Goal: Task Accomplishment & Management: Complete application form

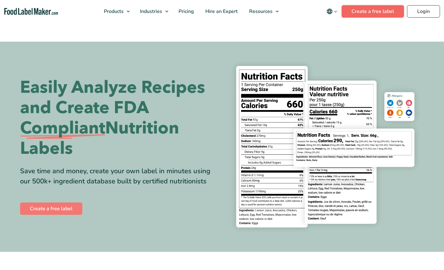
click at [367, 9] on link "Create a free label" at bounding box center [373, 11] width 62 height 12
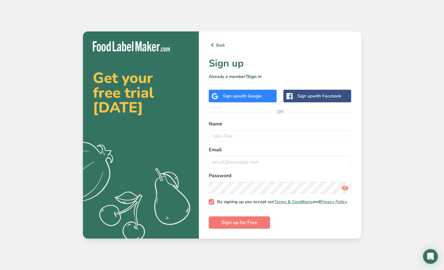
click at [257, 93] on span "with Google" at bounding box center [250, 96] width 24 height 6
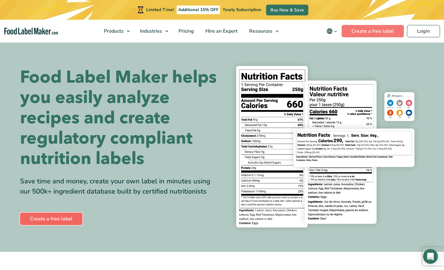
click at [68, 219] on link "Create a free label" at bounding box center [51, 219] width 62 height 12
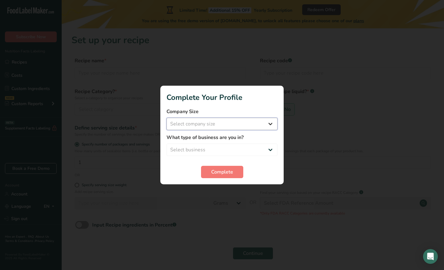
click at [242, 126] on select "Select company size Fewer than 10 Employees 10 to 50 Employees 51 to 500 Employ…" at bounding box center [222, 124] width 111 height 12
select select "1"
click at [167, 118] on select "Select company size Fewer than 10 Employees 10 to 50 Employees 51 to 500 Employ…" at bounding box center [222, 124] width 111 height 12
click at [234, 148] on select "Select business Packaged Food Manufacturer Restaurant & Cafe Bakery Meal Plans …" at bounding box center [222, 150] width 111 height 12
select select "5"
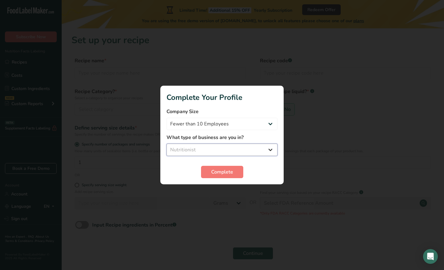
click at [167, 144] on select "Select business Packaged Food Manufacturer Restaurant & Cafe Bakery Meal Plans …" at bounding box center [222, 150] width 111 height 12
click at [212, 173] on span "Complete" at bounding box center [222, 171] width 22 height 7
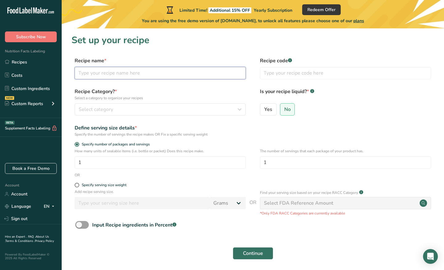
click at [131, 75] on input "text" at bounding box center [160, 73] width 171 height 12
click at [130, 110] on div "Select category" at bounding box center [158, 109] width 159 height 7
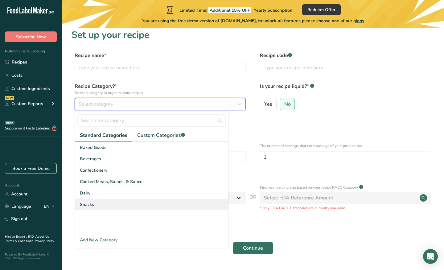
scroll to position [8, 0]
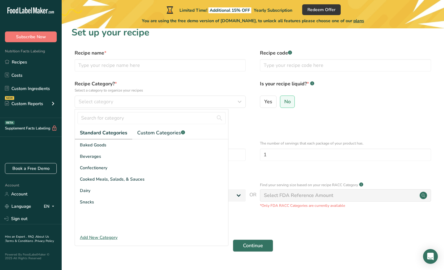
click at [110, 237] on div "Add New Category" at bounding box center [151, 237] width 153 height 6
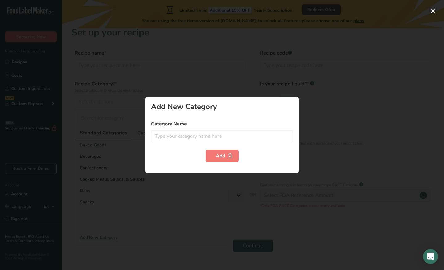
click at [319, 95] on div at bounding box center [222, 135] width 444 height 270
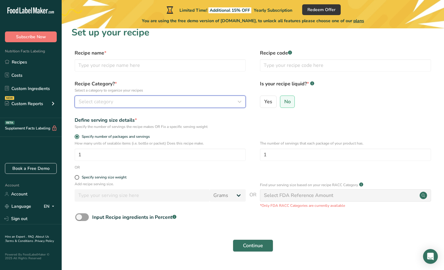
click at [130, 106] on button "Select category" at bounding box center [160, 102] width 171 height 12
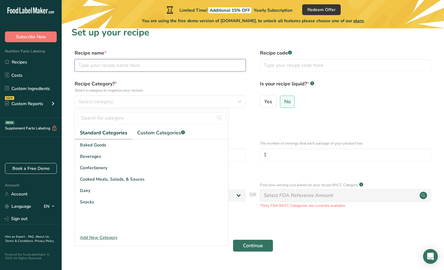
click at [200, 69] on input "text" at bounding box center [160, 65] width 171 height 12
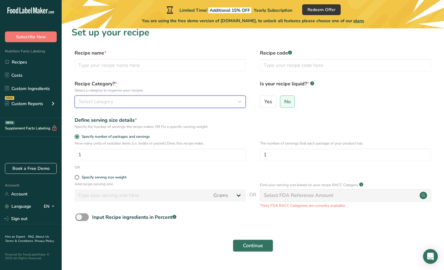
click at [187, 105] on button "Select category" at bounding box center [160, 102] width 171 height 12
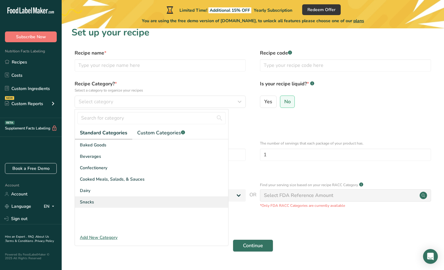
click at [116, 200] on div "Snacks" at bounding box center [151, 201] width 153 height 11
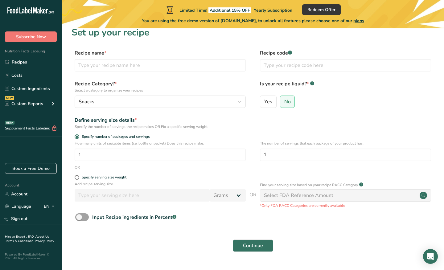
scroll to position [23, 0]
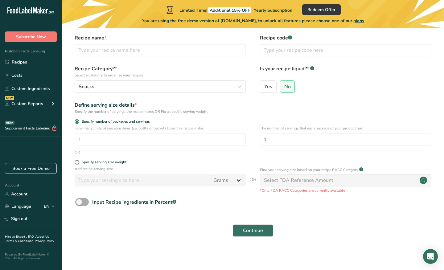
click at [81, 200] on span at bounding box center [82, 202] width 14 height 8
click at [79, 200] on input "Input Recipe ingredients in Percent .a-a{fill:#347362;}.b-a{fill:#fff;}" at bounding box center [77, 202] width 4 height 4
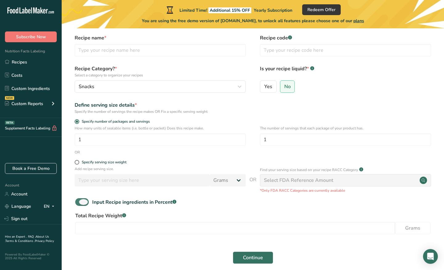
click at [86, 200] on span at bounding box center [82, 202] width 14 height 8
click at [79, 200] on input "Input Recipe ingredients in Percent .a-a{fill:#347362;}.b-a{fill:#fff;}" at bounding box center [77, 202] width 4 height 4
checkbox input "false"
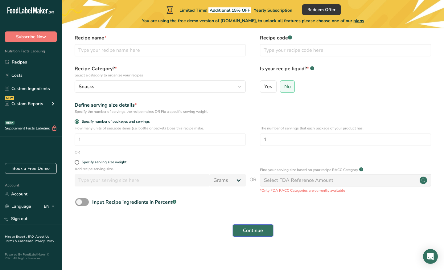
click at [261, 231] on span "Continue" at bounding box center [253, 230] width 20 height 7
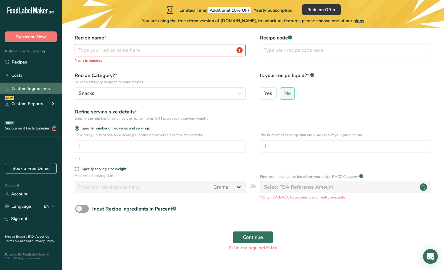
click at [51, 88] on link "Custom Ingredients" at bounding box center [31, 89] width 62 height 12
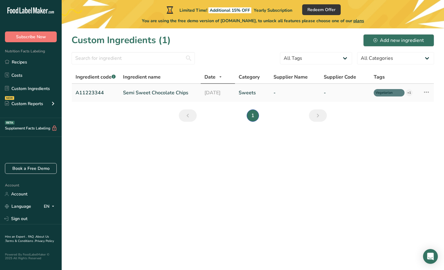
click at [148, 92] on link "Semi Sweet Chocolate Chips" at bounding box center [160, 92] width 74 height 7
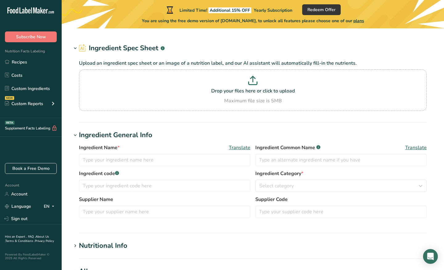
type input "Semi Sweet Chocolate Chips"
type input "Choco Chips"
type input "A11223344"
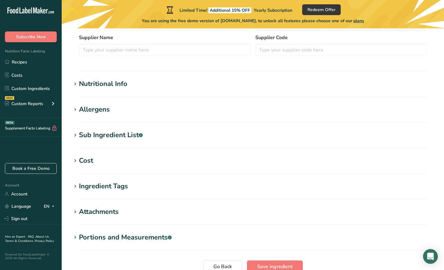
scroll to position [181, 0]
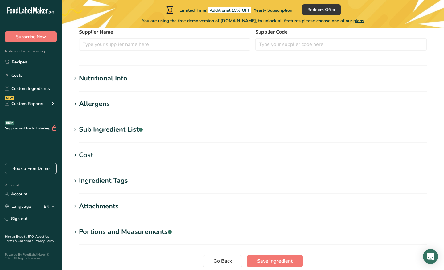
click at [106, 84] on section "Nutritional Info Serving Size .a-a{fill:#347362;}.b-a{fill:#fff;} Add ingredien…" at bounding box center [253, 82] width 363 height 18
click at [105, 76] on div "Nutritional Info" at bounding box center [103, 78] width 48 height 10
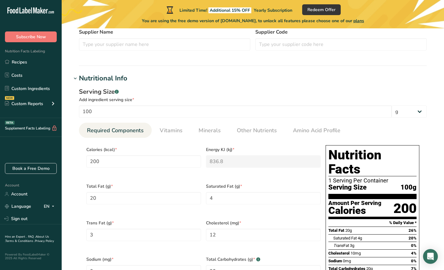
click at [105, 76] on div "Nutritional Info" at bounding box center [103, 78] width 48 height 10
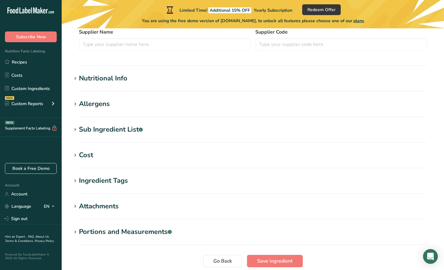
click at [105, 76] on div "Nutritional Info" at bounding box center [103, 78] width 48 height 10
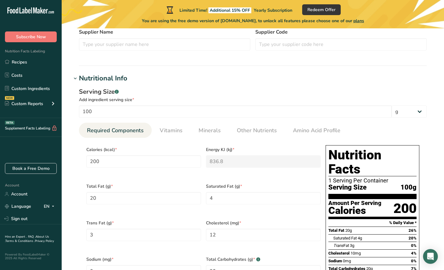
click at [107, 78] on div "Nutritional Info" at bounding box center [103, 78] width 48 height 10
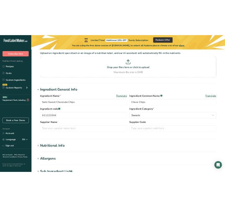
scroll to position [0, 0]
